Goal: Information Seeking & Learning: Find specific page/section

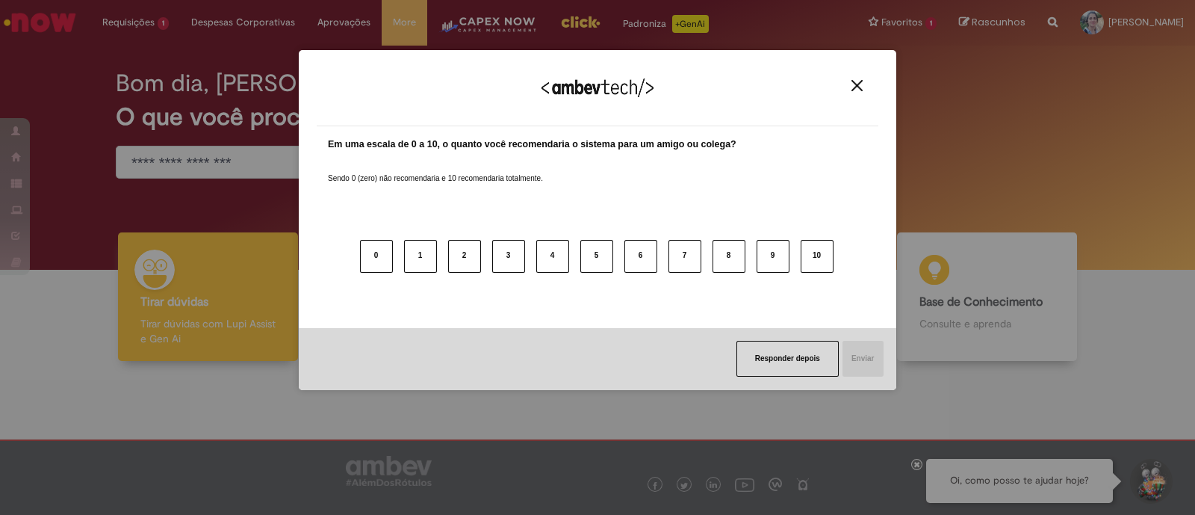
click at [858, 82] on img "Close" at bounding box center [856, 85] width 11 height 11
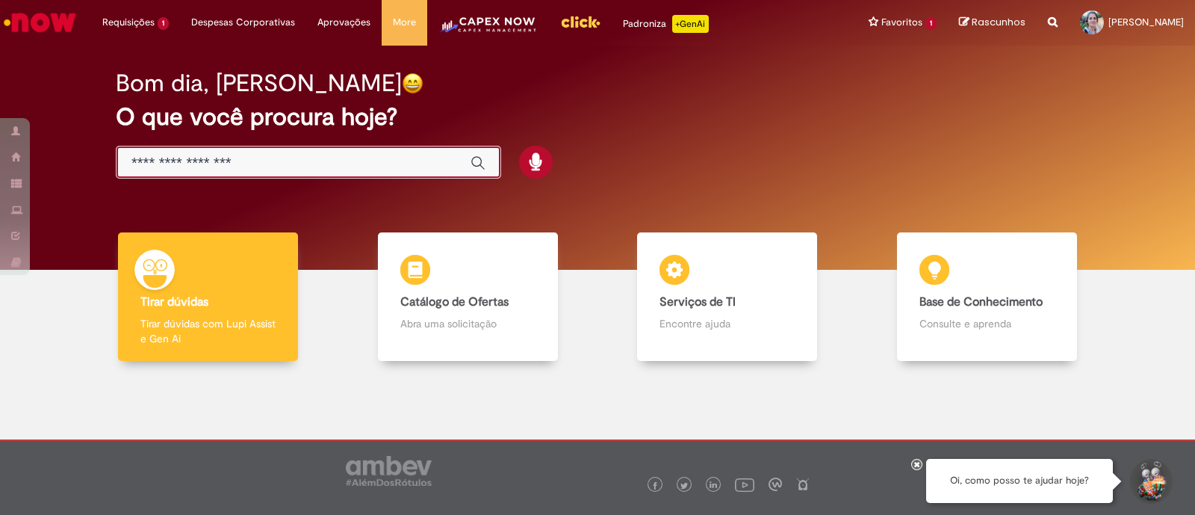
click at [194, 165] on input "Basta digitar aqui" at bounding box center [293, 163] width 324 height 17
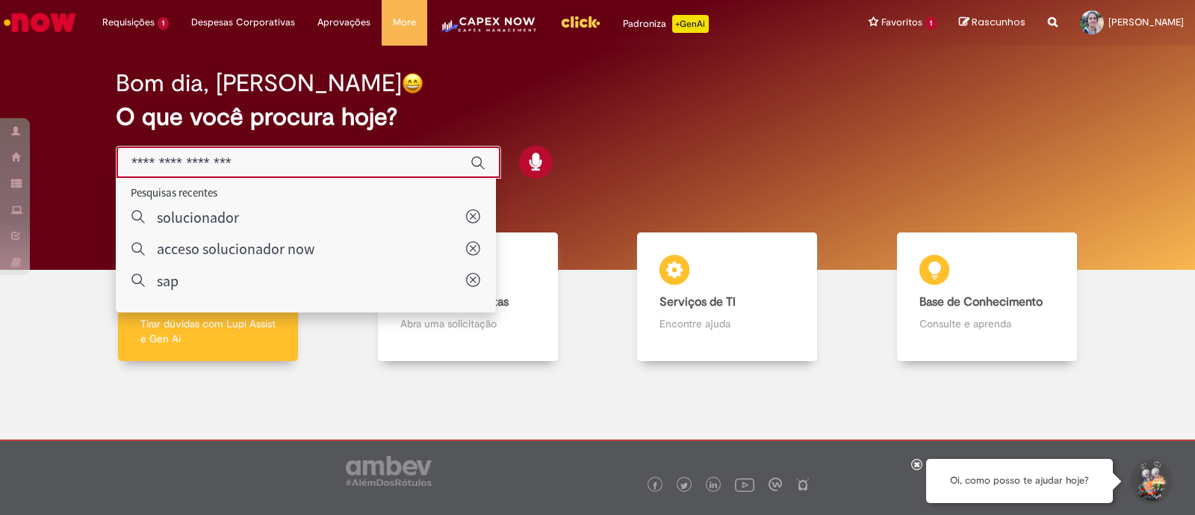
click at [59, 4] on link "Ir para a Homepage" at bounding box center [40, 22] width 80 height 45
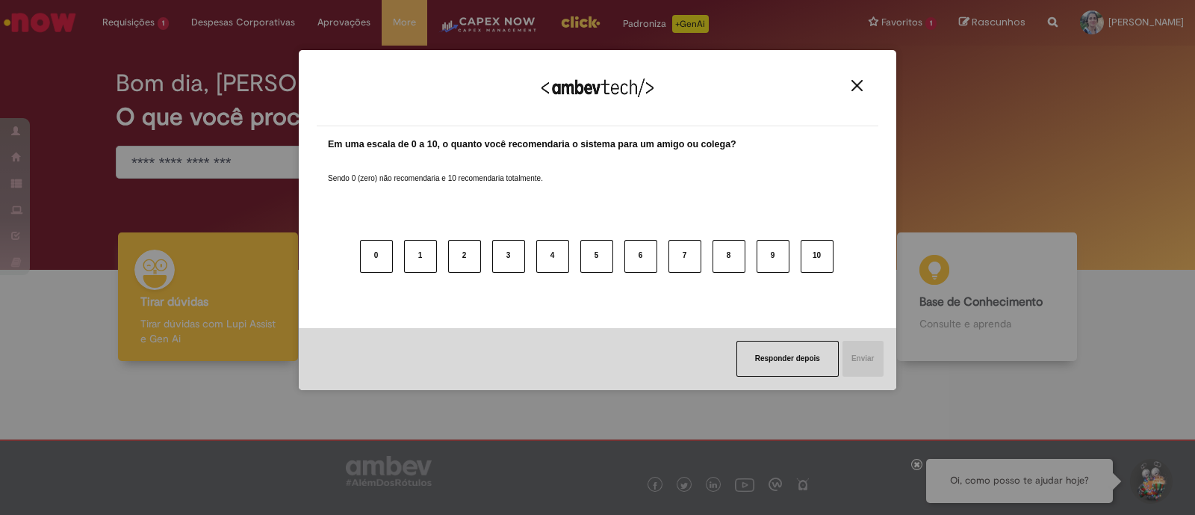
click at [854, 87] on img "Close" at bounding box center [856, 85] width 11 height 11
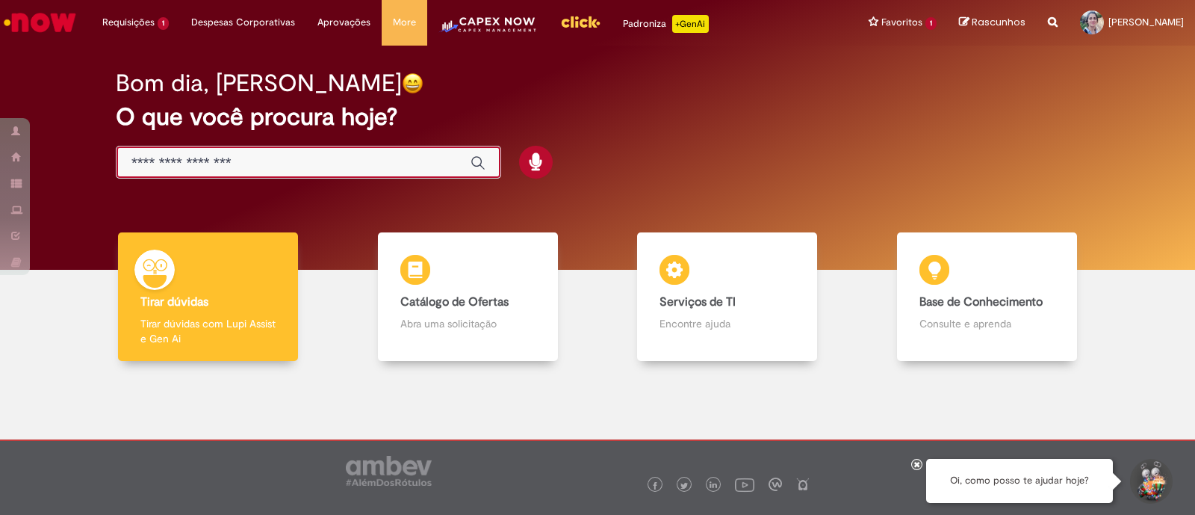
click at [218, 161] on input "Basta digitar aqui" at bounding box center [293, 163] width 324 height 17
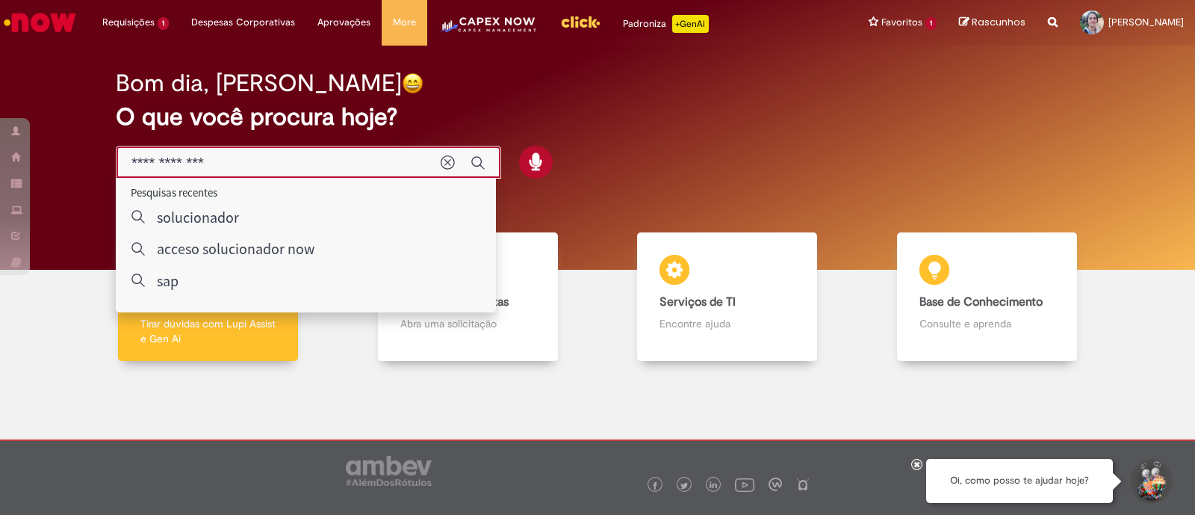
type input "**********"
